Goal: Transaction & Acquisition: Purchase product/service

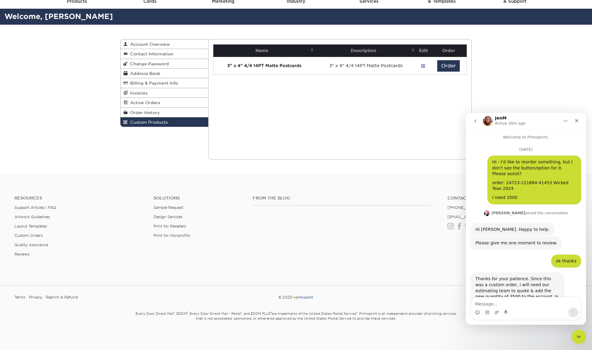
scroll to position [757, 0]
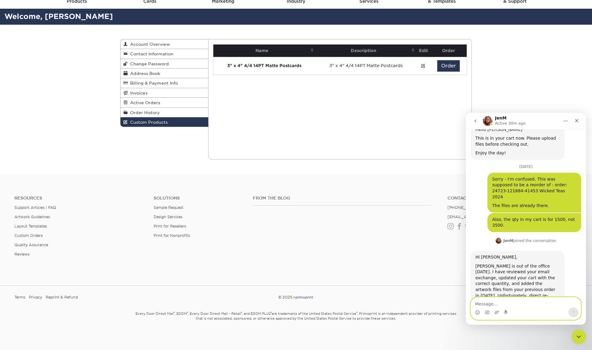
click at [508, 305] on textarea "Message…" at bounding box center [526, 302] width 110 height 10
type textarea "Great, thank you so much!"
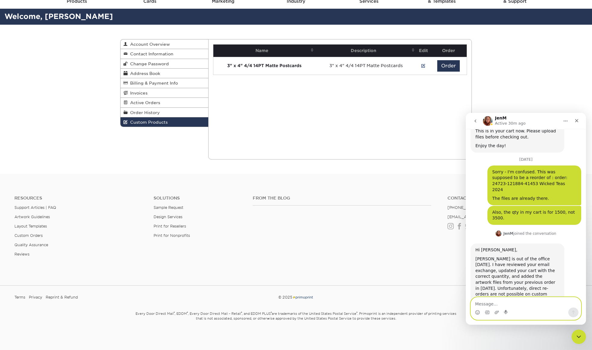
scroll to position [765, 0]
click at [318, 174] on footer "Resources Support Articles | FAQ Artwork Guidelines Layout Templates Custom Ord…" at bounding box center [296, 262] width 592 height 176
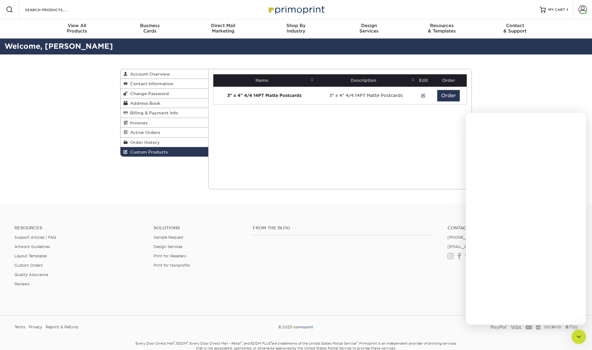
click at [388, 105] on div "Current Orders 0 Active 0 Missing Files" at bounding box center [340, 129] width 264 height 120
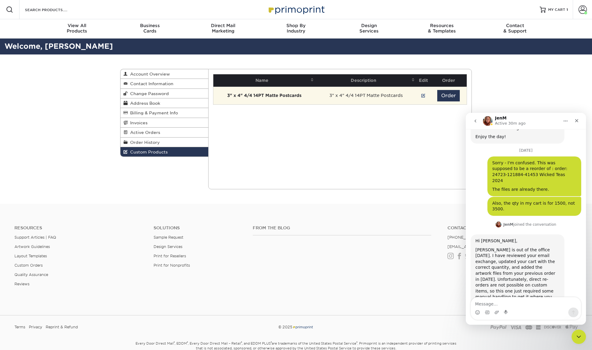
scroll to position [775, 0]
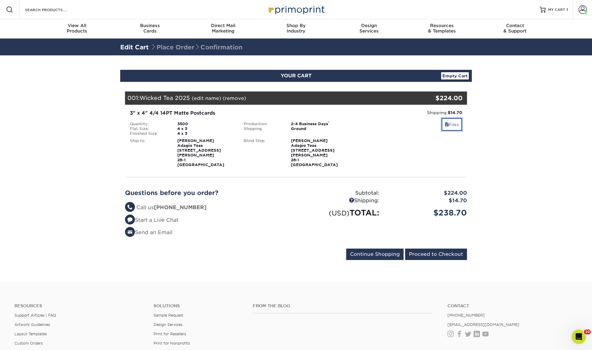
click at [456, 125] on link "Files" at bounding box center [452, 124] width 21 height 13
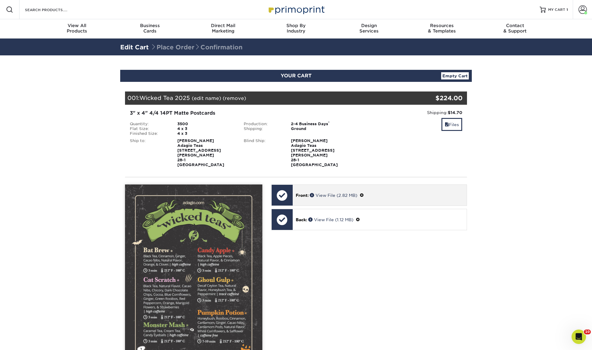
click at [364, 193] on span at bounding box center [362, 195] width 4 height 5
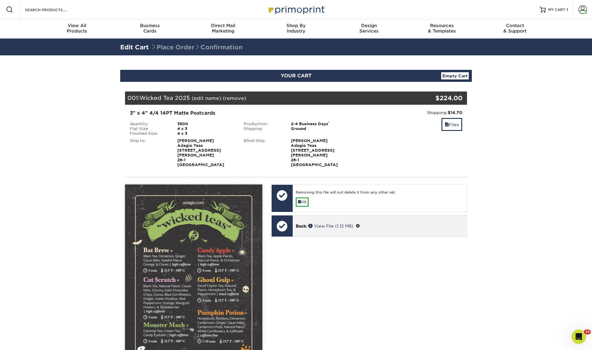
click at [360, 223] on span at bounding box center [358, 225] width 4 height 5
click at [342, 232] on div "Removing this file will not delete it from any other set. Ok" at bounding box center [380, 228] width 174 height 27
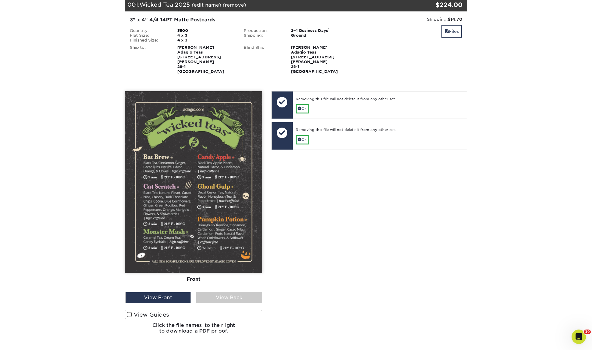
scroll to position [144, 0]
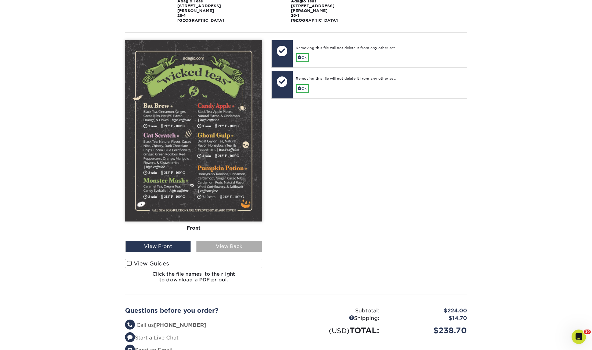
click at [216, 244] on div "View Back" at bounding box center [229, 246] width 66 height 11
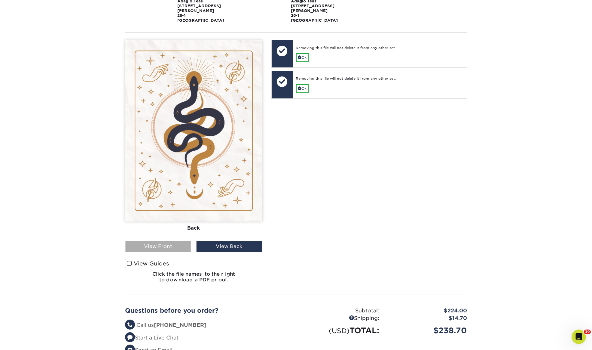
click at [175, 241] on div "View Front" at bounding box center [158, 246] width 66 height 11
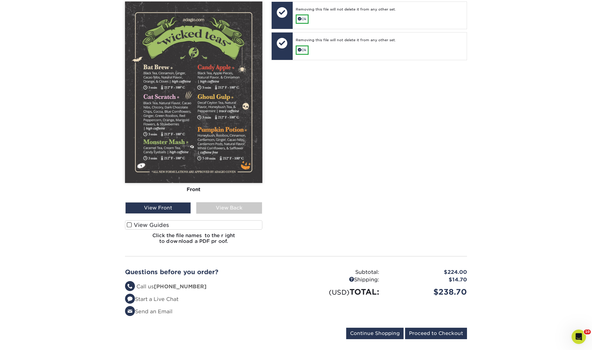
scroll to position [193, 0]
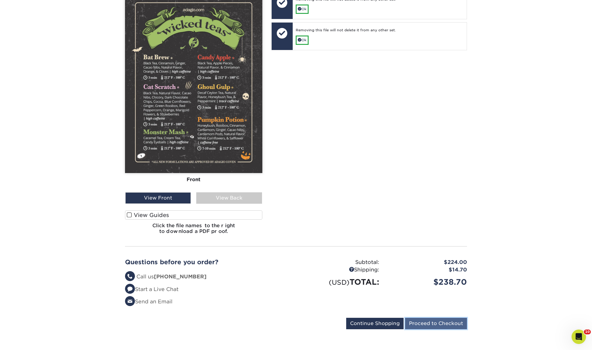
click at [443, 318] on input "Proceed to Checkout" at bounding box center [436, 323] width 62 height 11
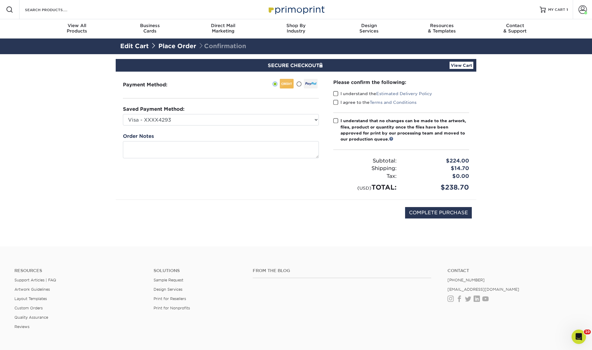
click at [334, 93] on span at bounding box center [335, 94] width 5 height 6
click at [0, 0] on input "I understand the Estimated Delivery Policy" at bounding box center [0, 0] width 0 height 0
click at [336, 102] on span at bounding box center [335, 103] width 5 height 6
click at [0, 0] on input "I agree to the Terms and Conditions" at bounding box center [0, 0] width 0 height 0
click at [289, 121] on select "Visa - XXXX4293 Visa - XXXX0957 Visa - XXXX0583 Visa - XXXX7649 Visa - XXXX3341…" at bounding box center [221, 119] width 196 height 11
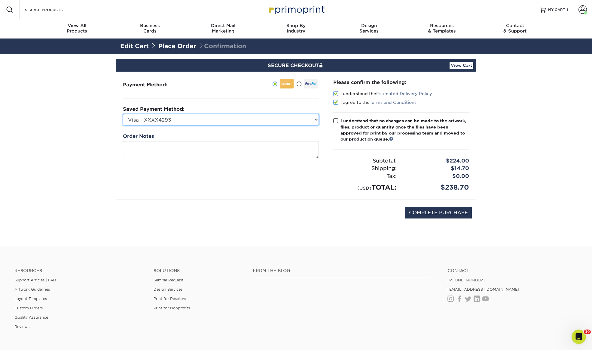
select select "65751"
click at [123, 114] on select "Visa - XXXX4293 Visa - XXXX0957 Visa - XXXX0583 Visa - XXXX7649 Visa - XXXX3341…" at bounding box center [221, 119] width 196 height 11
click at [337, 120] on span at bounding box center [335, 121] width 5 height 6
click at [0, 0] on input "I understand that no changes can be made to the artwork, files, product or quan…" at bounding box center [0, 0] width 0 height 0
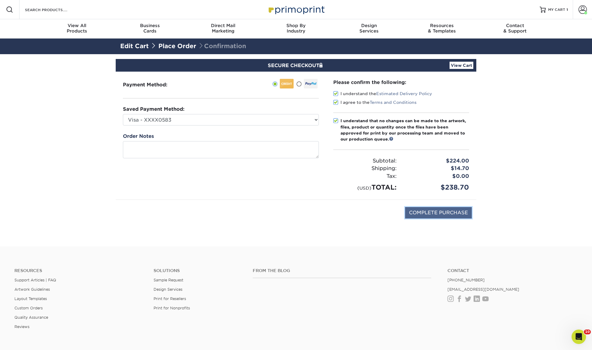
click at [443, 210] on input "COMPLETE PURCHASE" at bounding box center [438, 212] width 67 height 11
type input "PROCESSING, PLEASE WAIT..."
